Goal: Entertainment & Leisure: Consume media (video, audio)

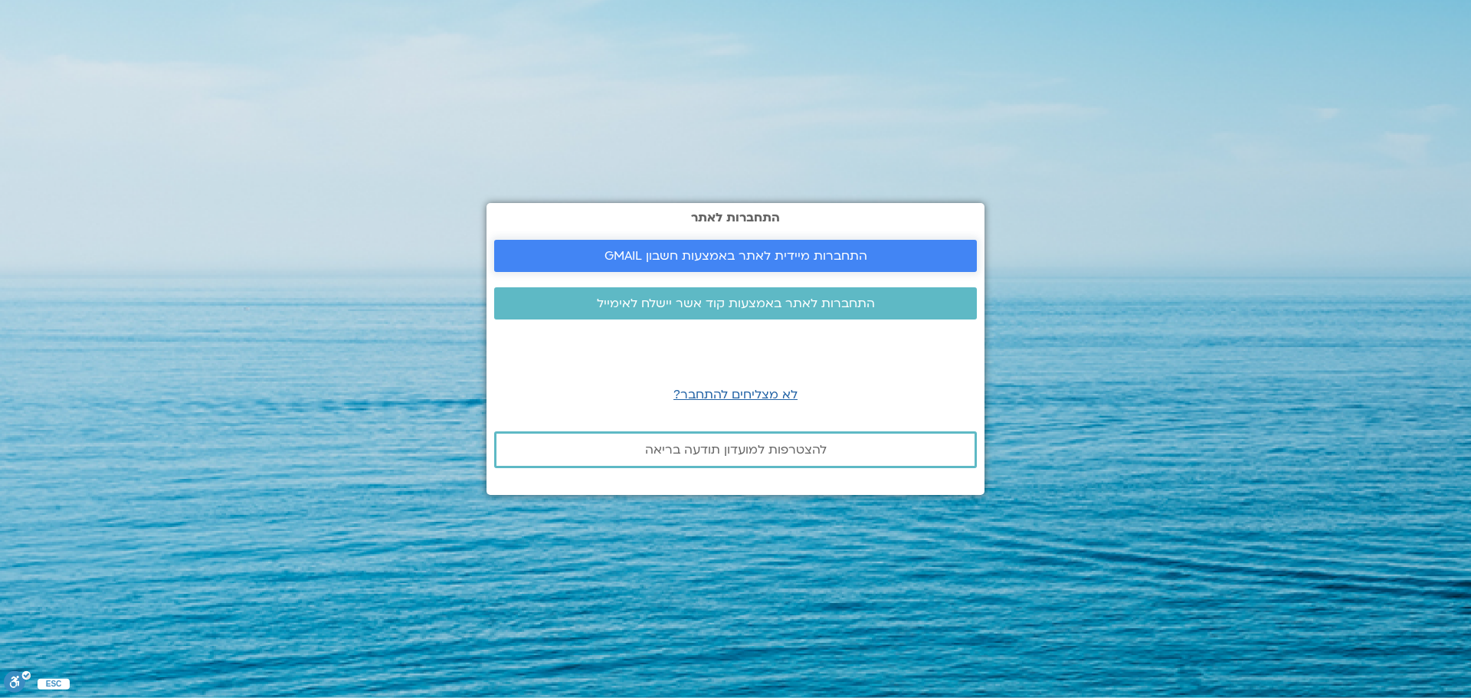
click at [724, 256] on span "התחברות מיידית לאתר באמצעות חשבון GMAIL" at bounding box center [736, 256] width 263 height 14
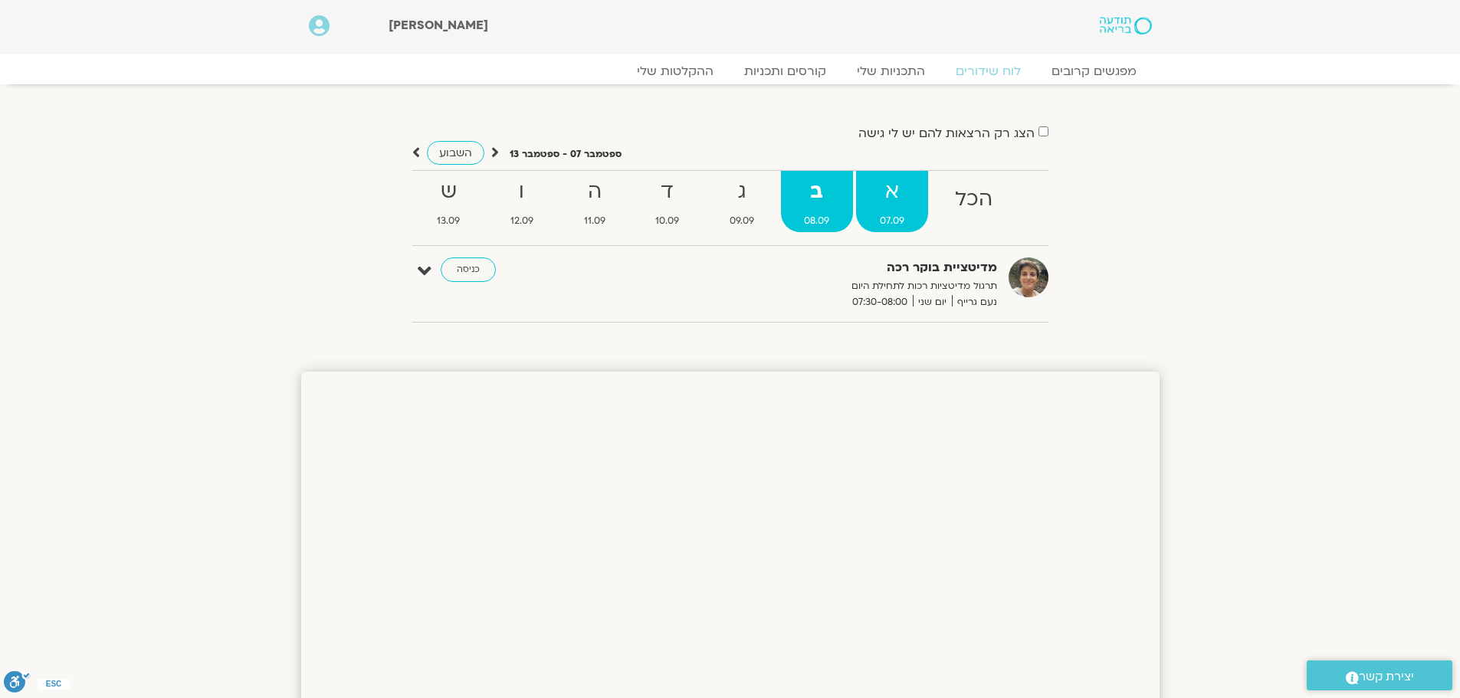
click at [899, 203] on strong "א" at bounding box center [892, 192] width 72 height 34
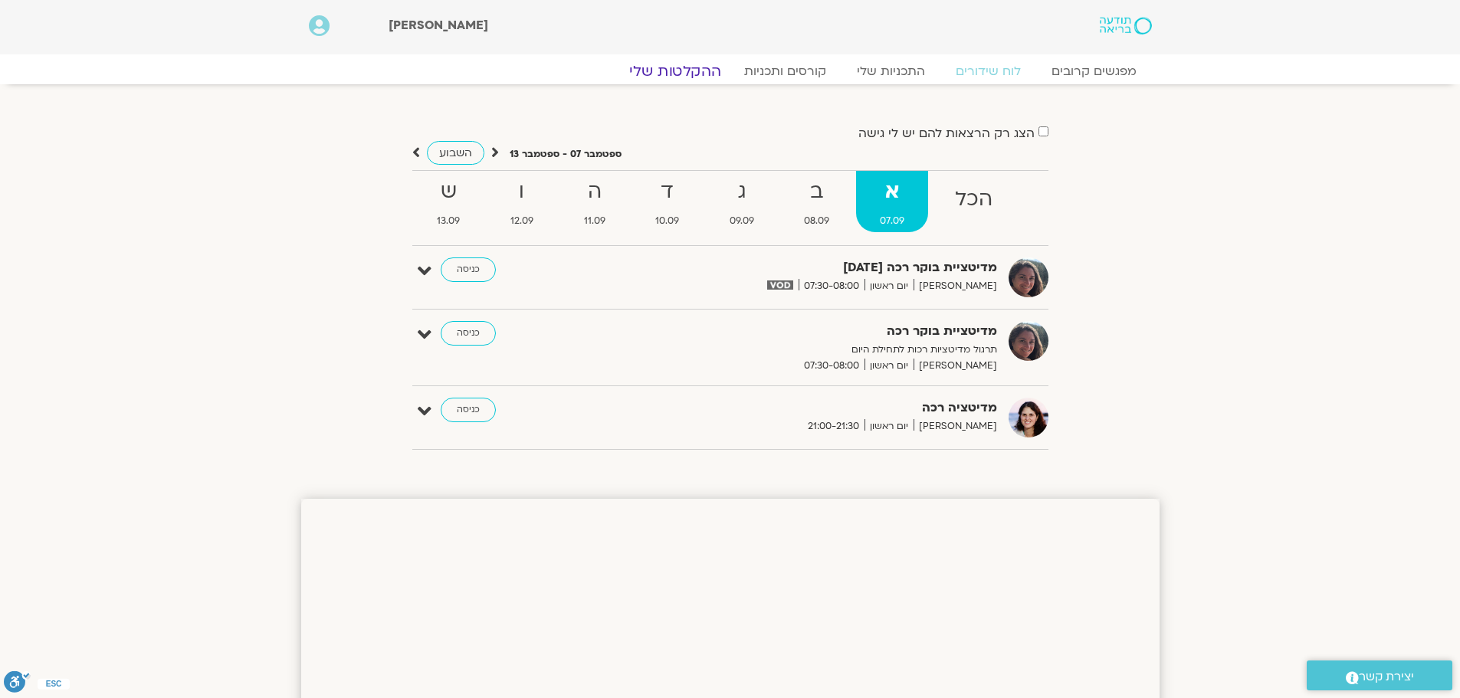
click at [697, 73] on link "ההקלטות שלי" at bounding box center [675, 71] width 129 height 18
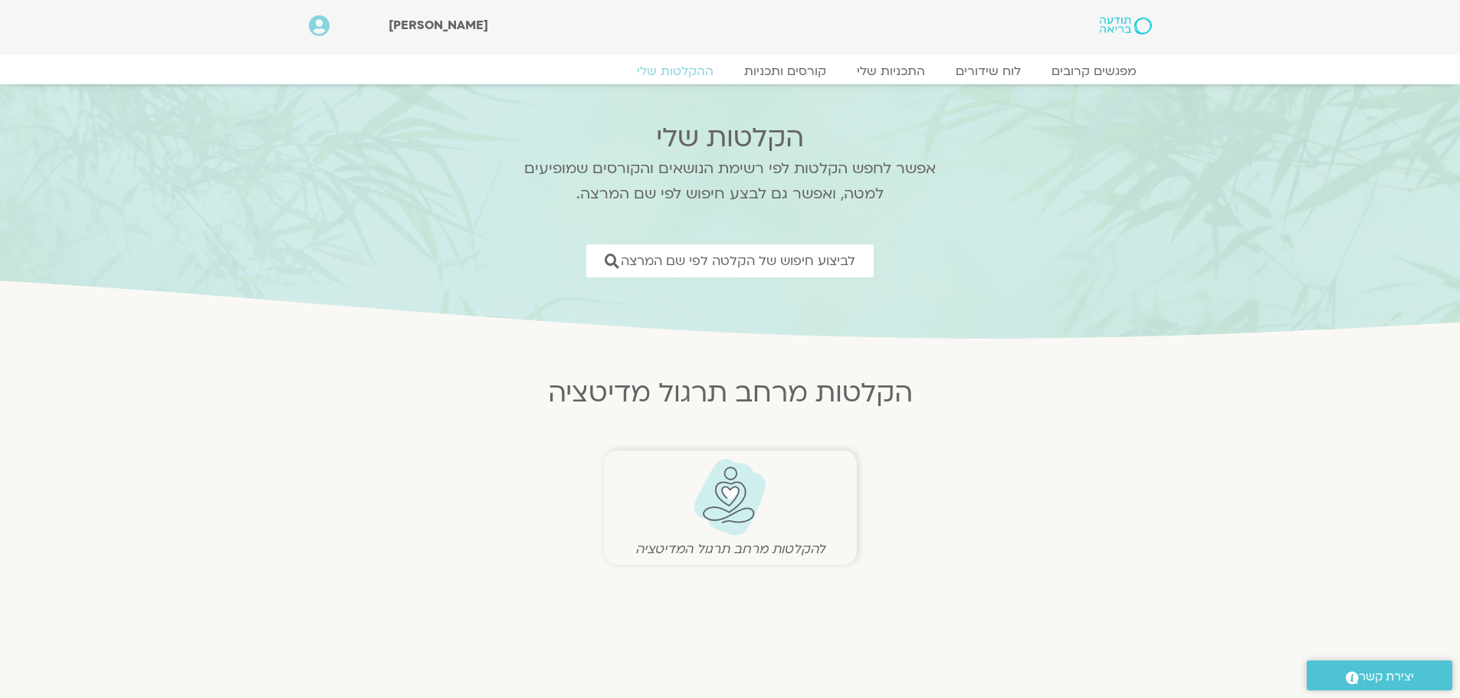
click at [738, 505] on img at bounding box center [730, 497] width 76 height 78
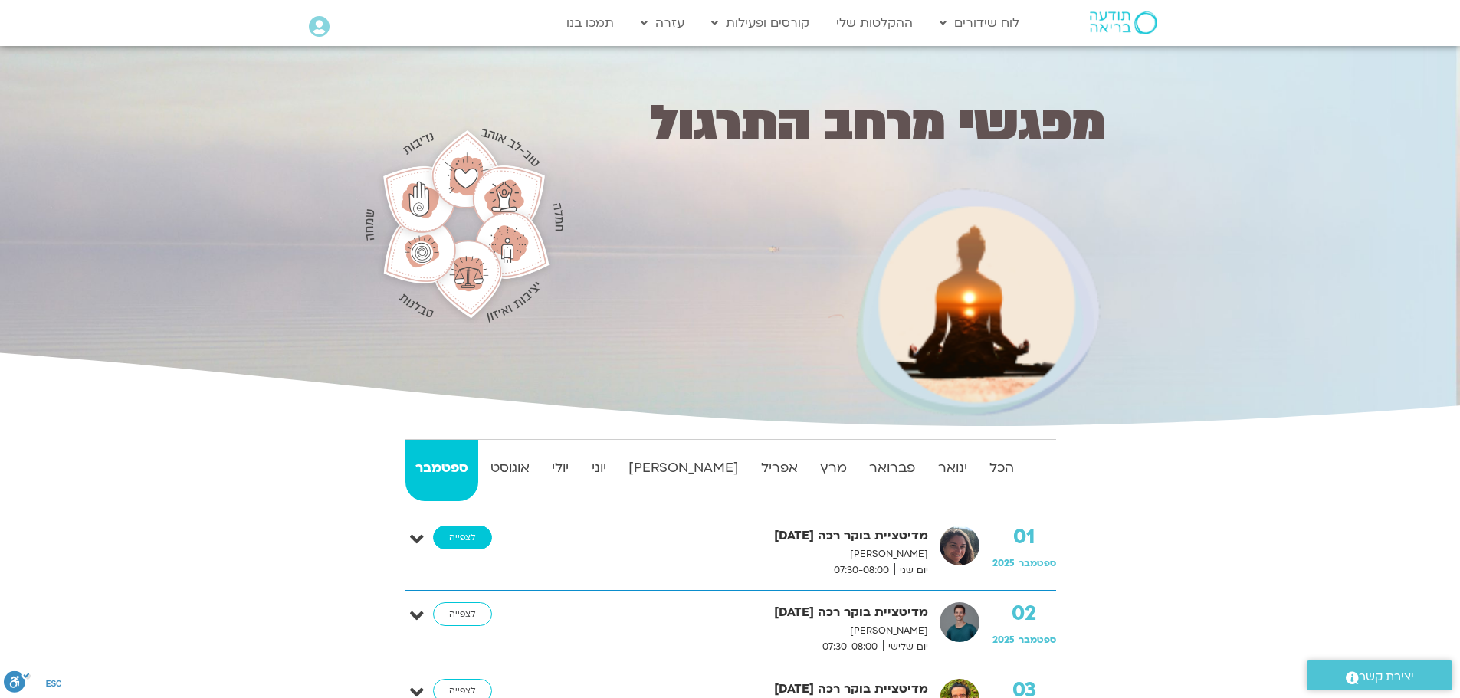
click at [464, 537] on link "לצפייה" at bounding box center [462, 538] width 59 height 25
